Goal: Transaction & Acquisition: Purchase product/service

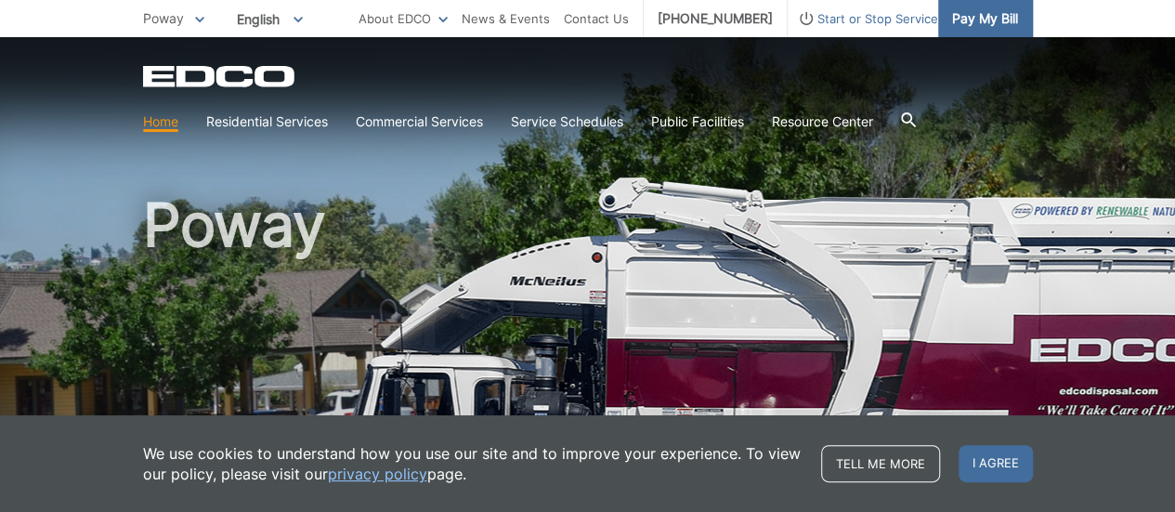
click at [969, 31] on link "Pay My Bill" at bounding box center [985, 18] width 95 height 37
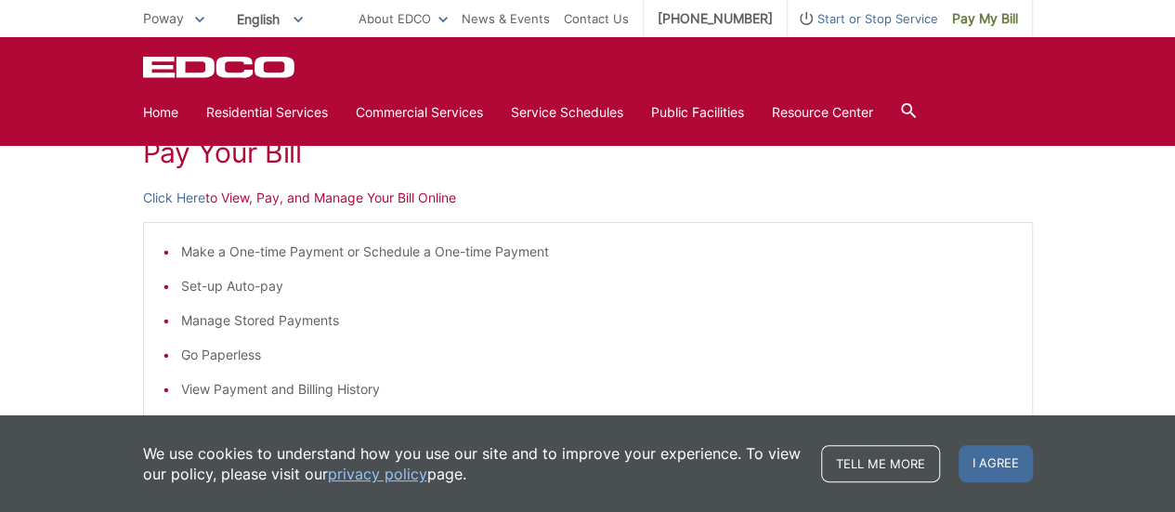
scroll to position [273, 0]
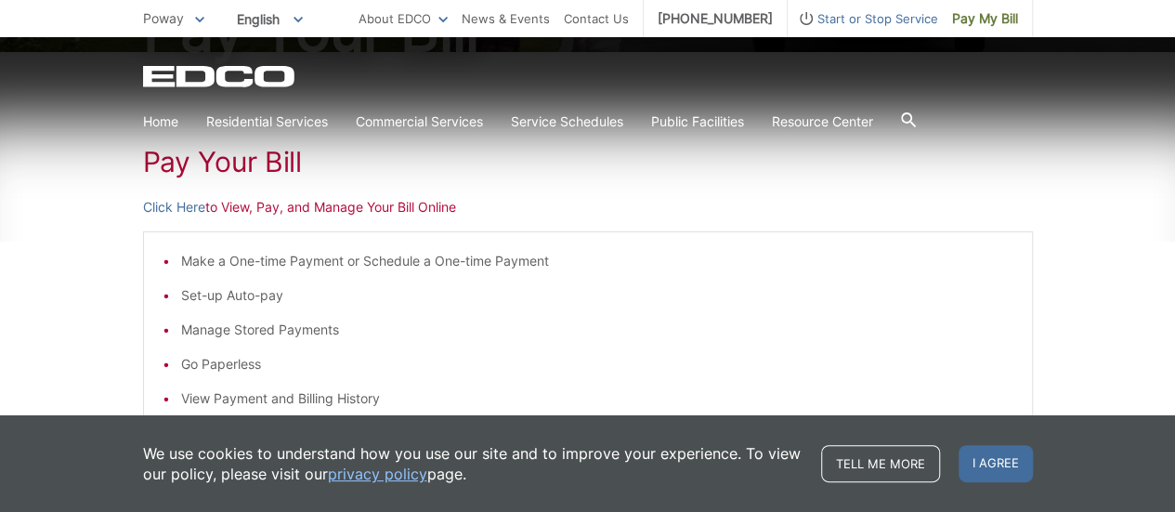
click at [243, 211] on p "Click Here to View, Pay, and Manage Your Bill Online" at bounding box center [588, 207] width 890 height 20
click at [164, 208] on link "Click Here" at bounding box center [174, 207] width 62 height 20
